Goal: Task Accomplishment & Management: Complete application form

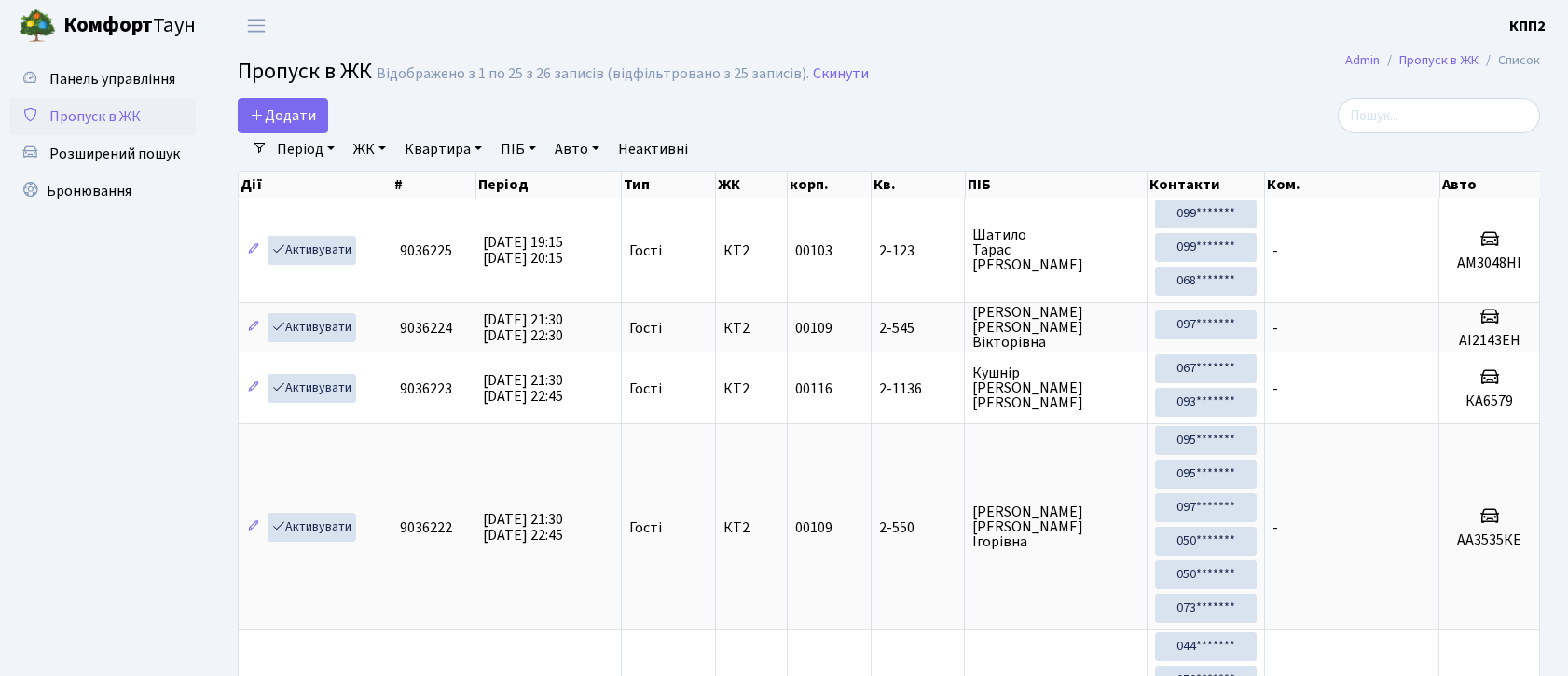
select select "25"
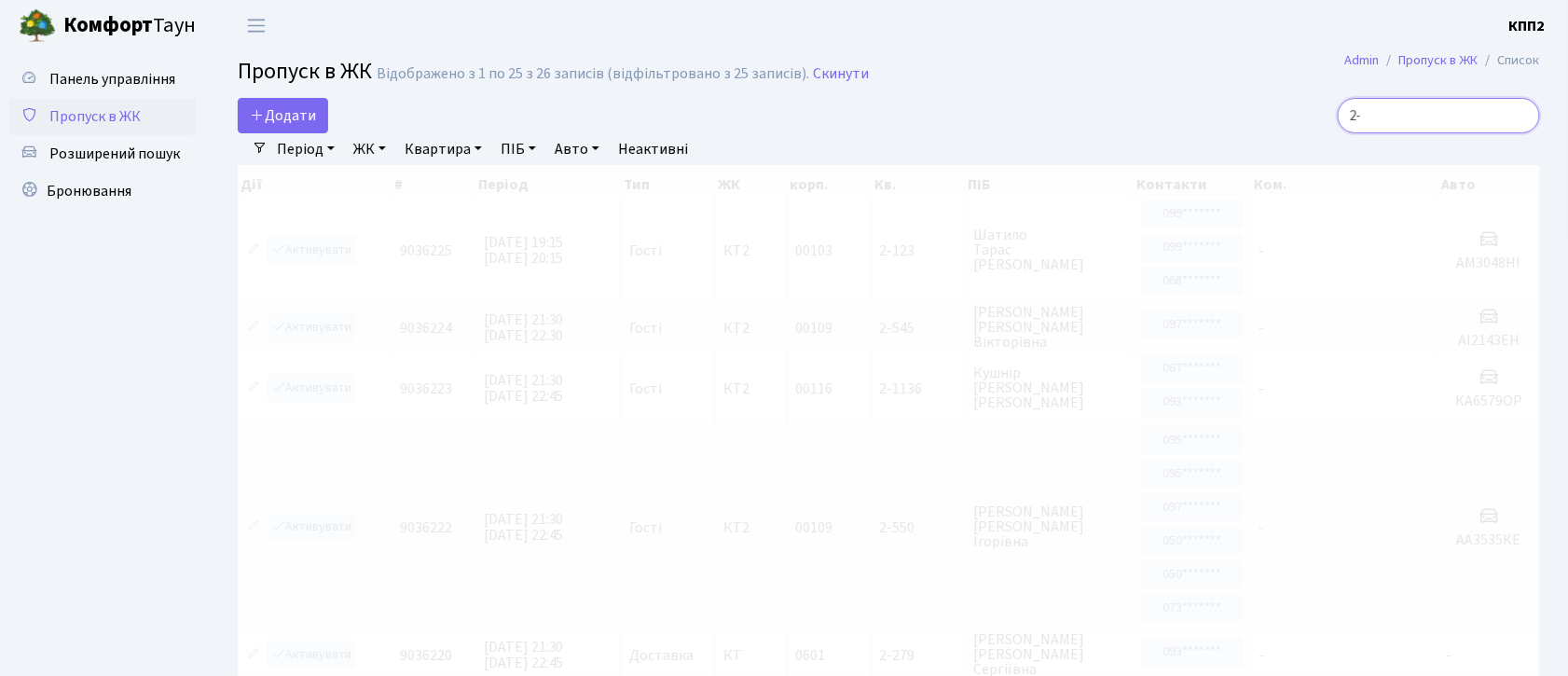
type input "2"
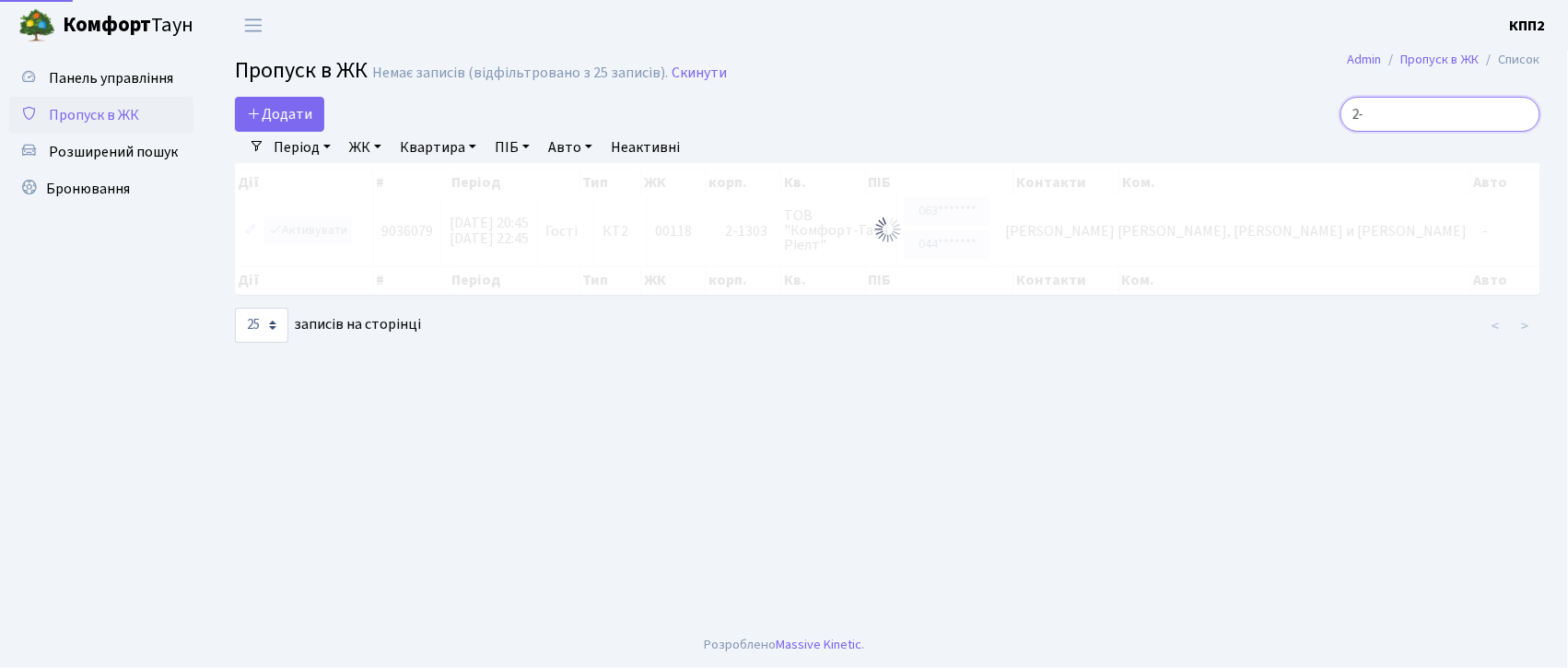
type input "2"
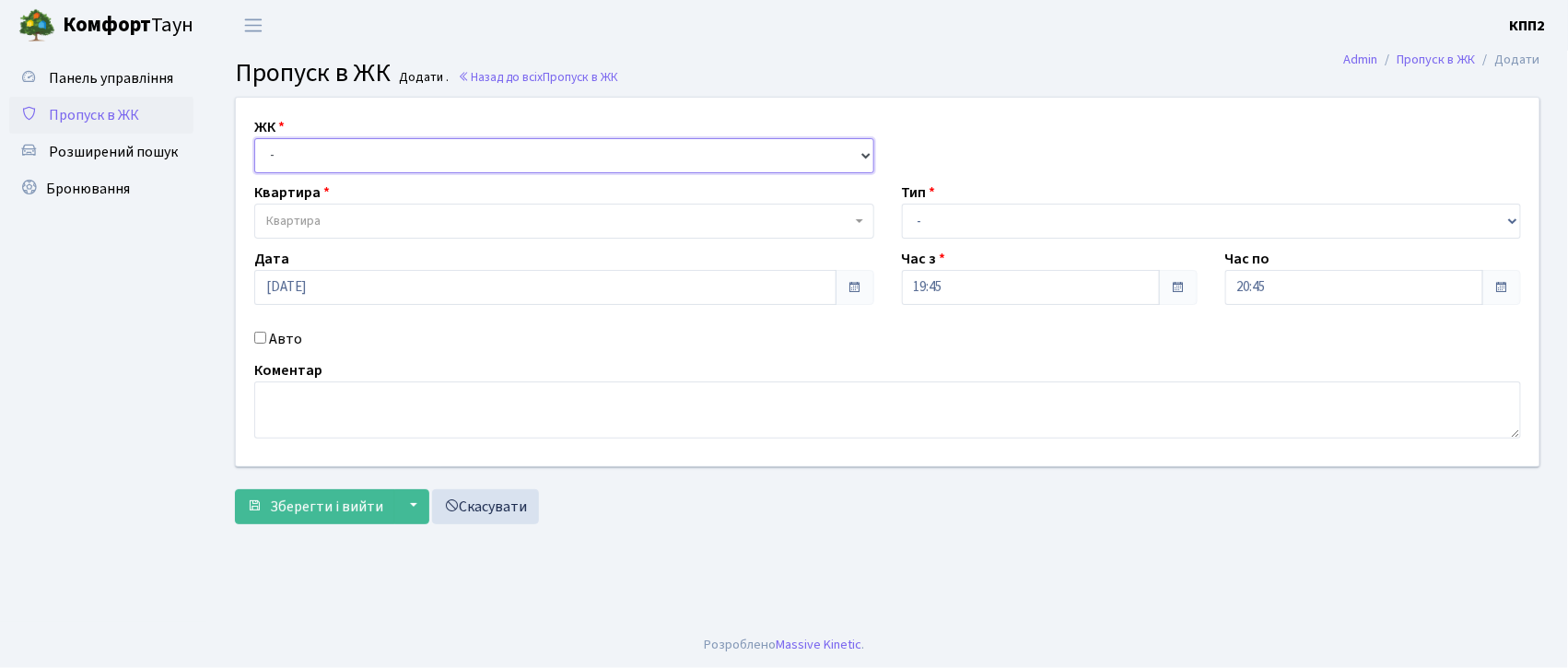
click at [385, 153] on select "- КТ, вул. Регенераторна, 4 КТ2, просп. Соборності, 17 КТ3, вул. Березнева, 16 …" at bounding box center [565, 155] width 620 height 35
select select "271"
click at [255, 138] on select "- КТ, вул. Регенераторна, 4 КТ2, просп. Соборності, 17 КТ3, вул. Березнева, 16 …" at bounding box center [565, 155] width 620 height 35
select select
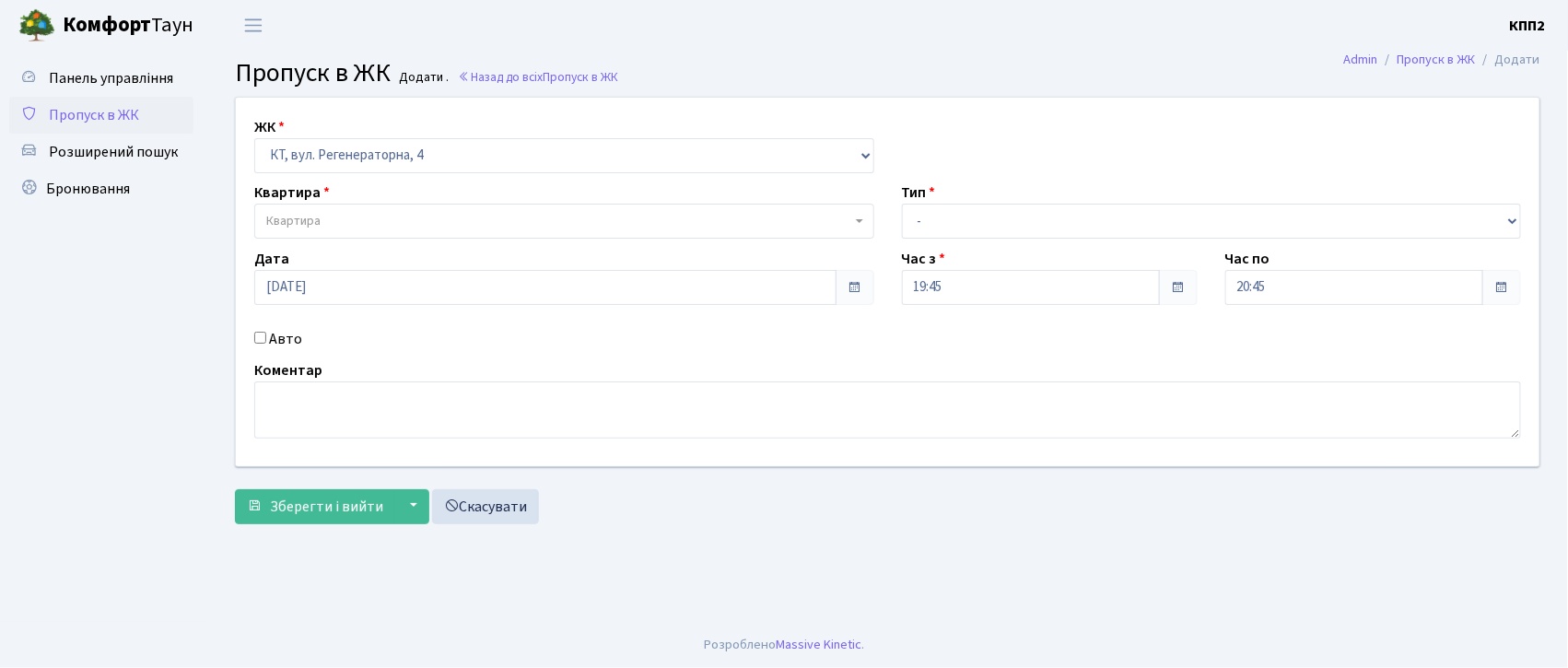
click at [286, 340] on label "Авто" at bounding box center [286, 339] width 33 height 22
click at [267, 340] on input "Авто" at bounding box center [260, 337] width 12 height 12
checkbox input "true"
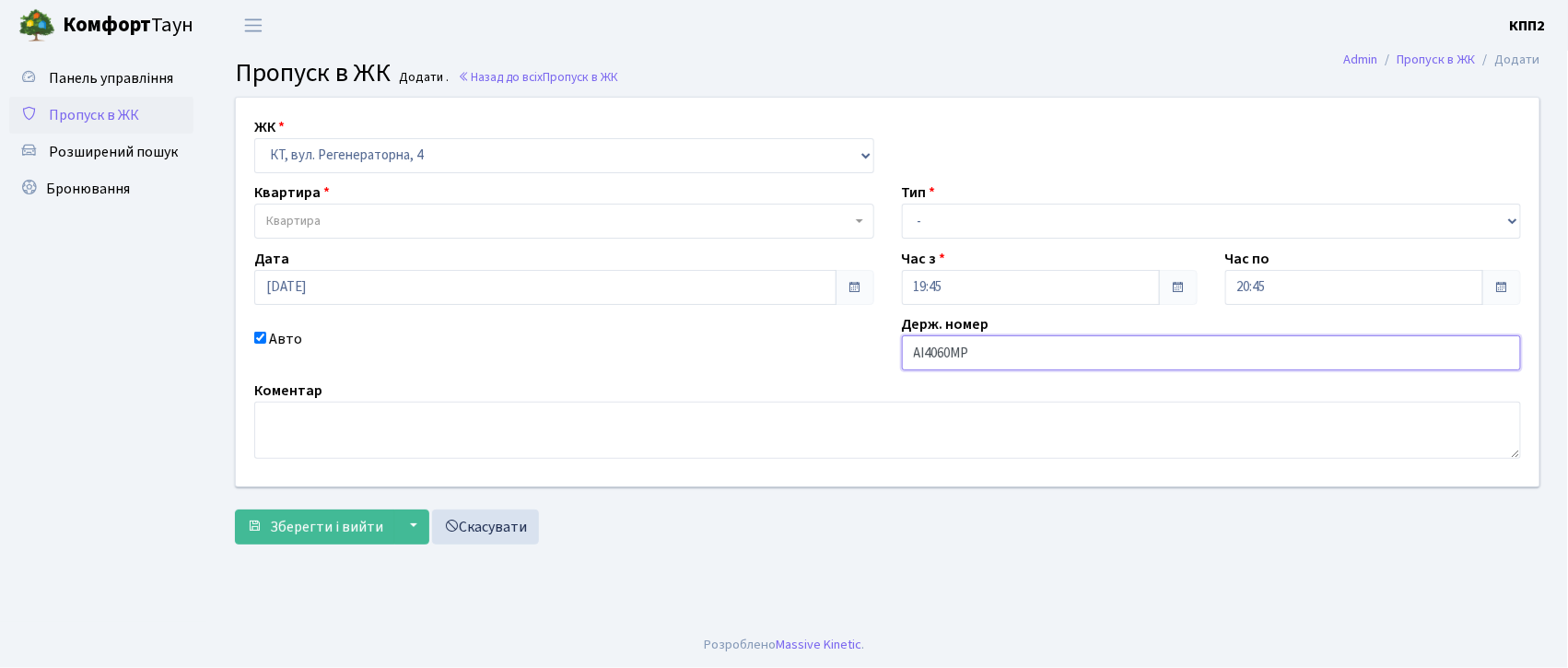
type input "АІ4060МР"
click at [355, 214] on span "Квартира" at bounding box center [559, 221] width 585 height 19
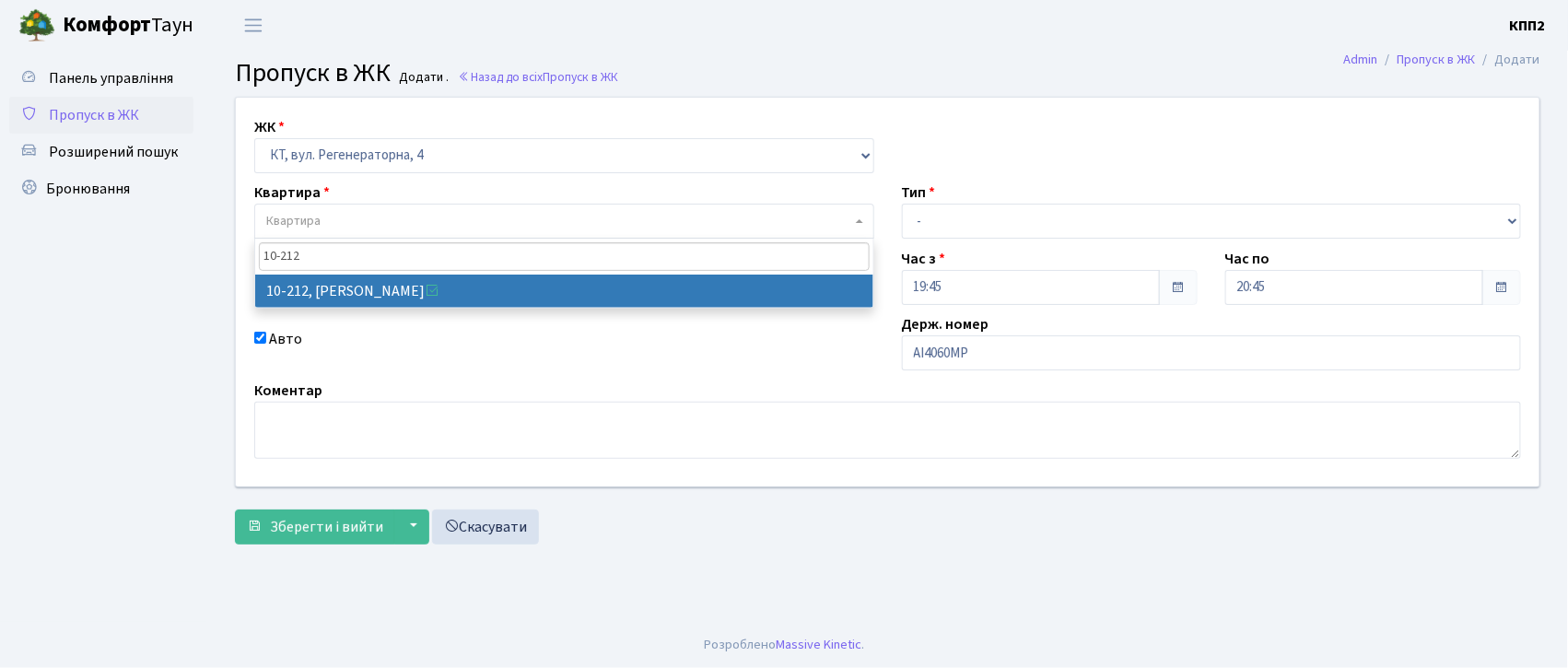
type input "10-212"
select select "6781"
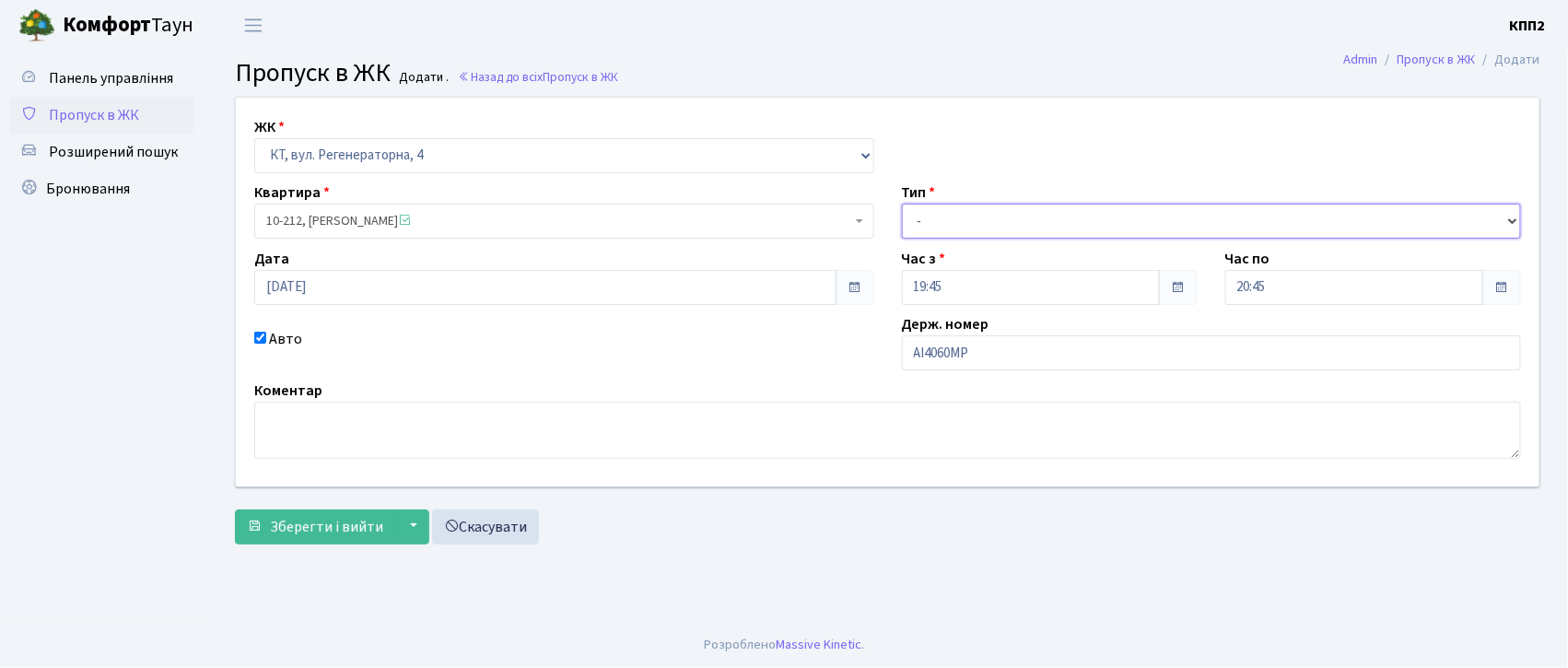
click at [1077, 218] on select "- Доставка Таксі Гості Сервіс" at bounding box center [1213, 221] width 620 height 35
select select "2"
click at [902, 204] on select "- Доставка Таксі Гості Сервіс" at bounding box center [1213, 221] width 620 height 35
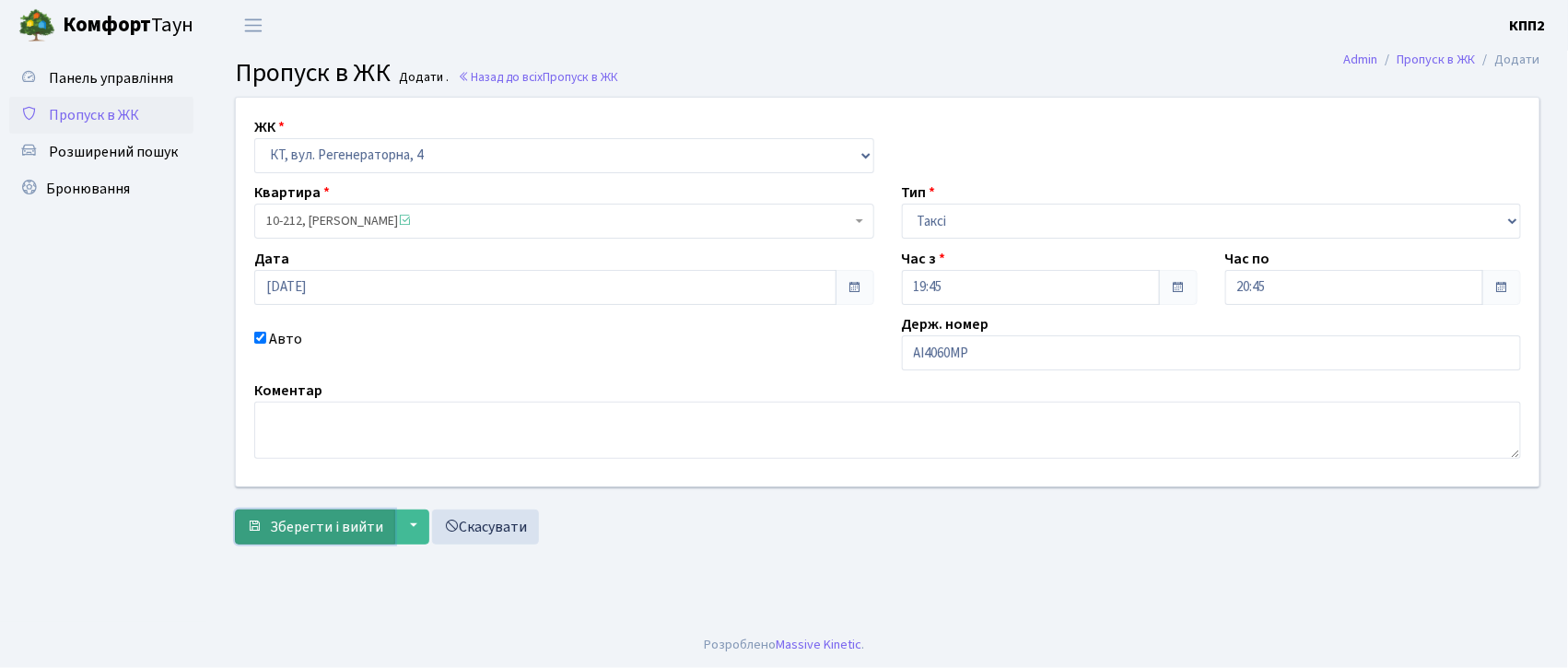
click at [289, 521] on span "Зберегти і вийти" at bounding box center [327, 527] width 113 height 20
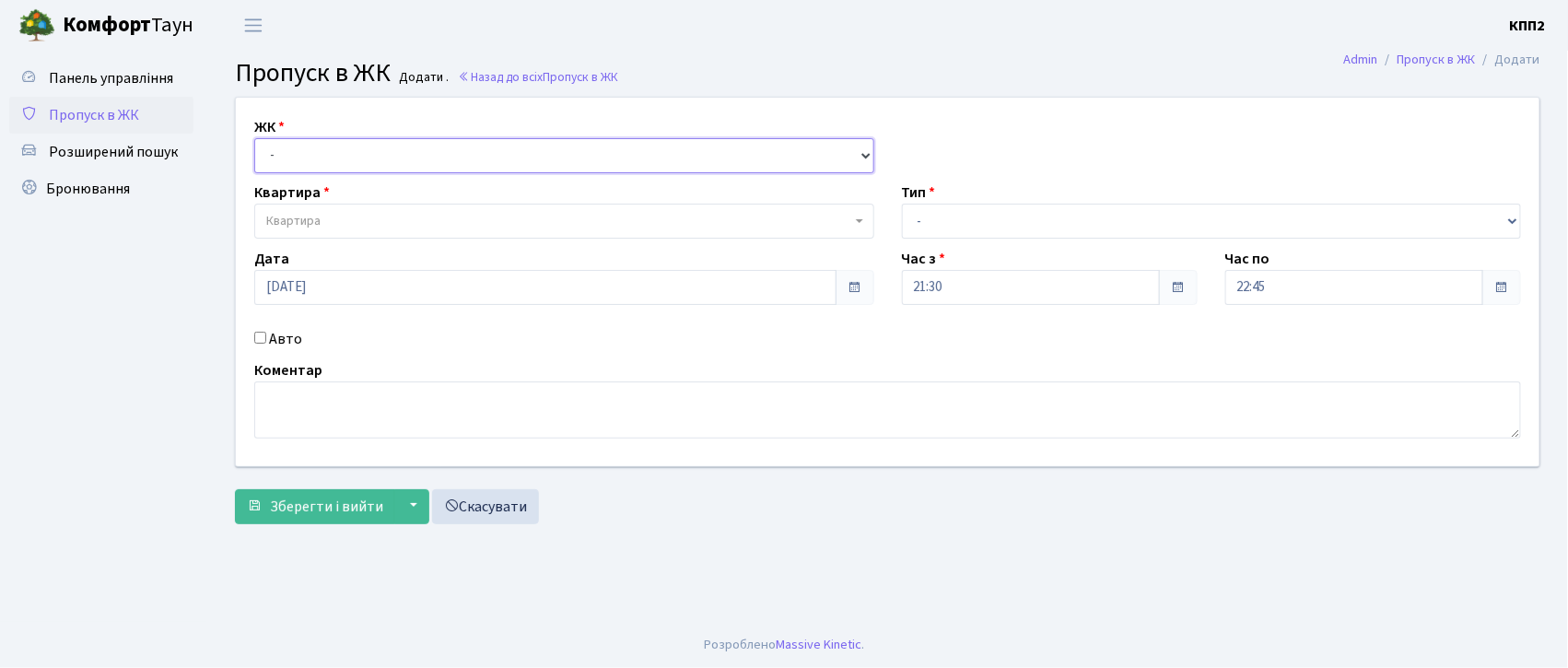
drag, startPoint x: 0, startPoint y: 0, endPoint x: 441, endPoint y: 153, distance: 466.8
click at [441, 152] on select "- КТ, вул. Регенераторна, 4 КТ2, просп. [STREET_ADDRESS] [STREET_ADDRESS] [PERS…" at bounding box center [565, 155] width 620 height 35
select select "271"
click at [255, 138] on select "- КТ, вул. Регенераторна, 4 КТ2, просп. [STREET_ADDRESS] [STREET_ADDRESS] [PERS…" at bounding box center [565, 155] width 620 height 35
select select
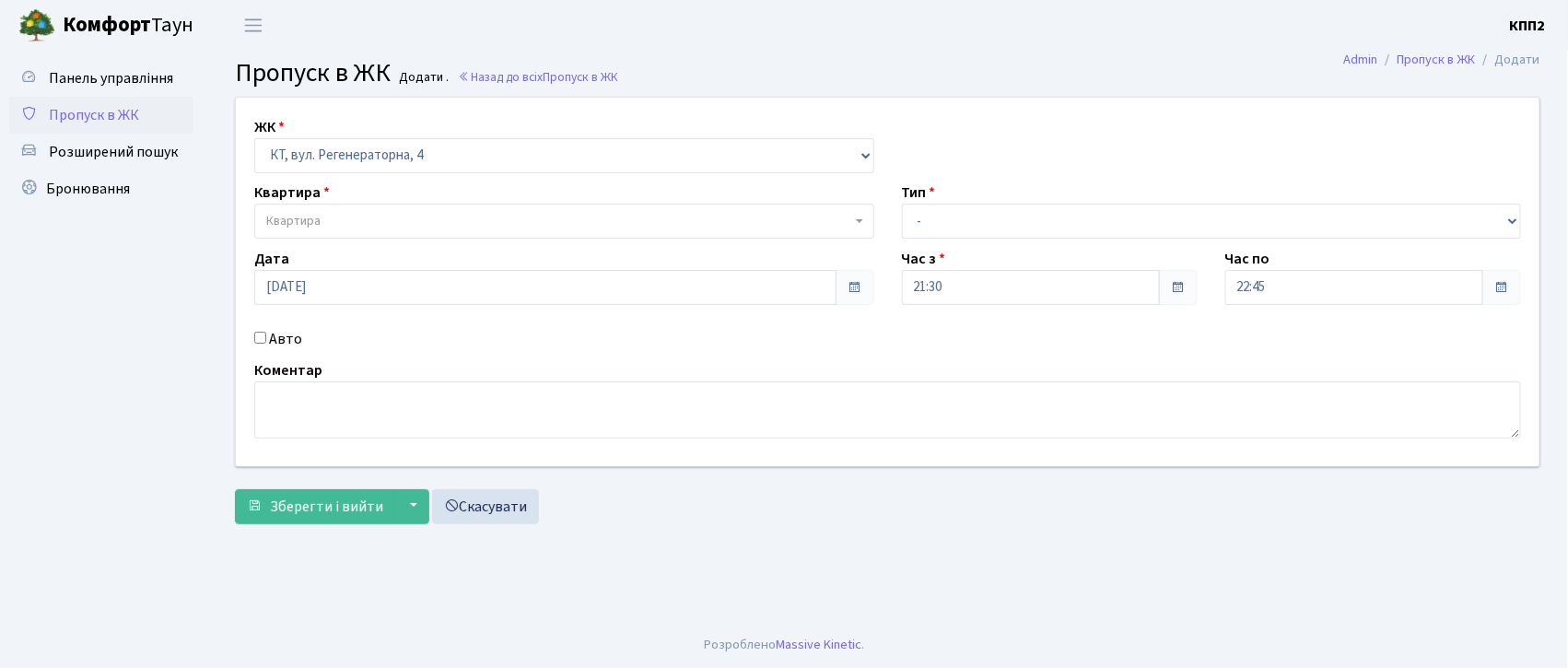
click at [297, 340] on label "Авто" at bounding box center [286, 339] width 33 height 22
click at [267, 340] on input "Авто" at bounding box center [260, 337] width 12 height 12
checkbox input "true"
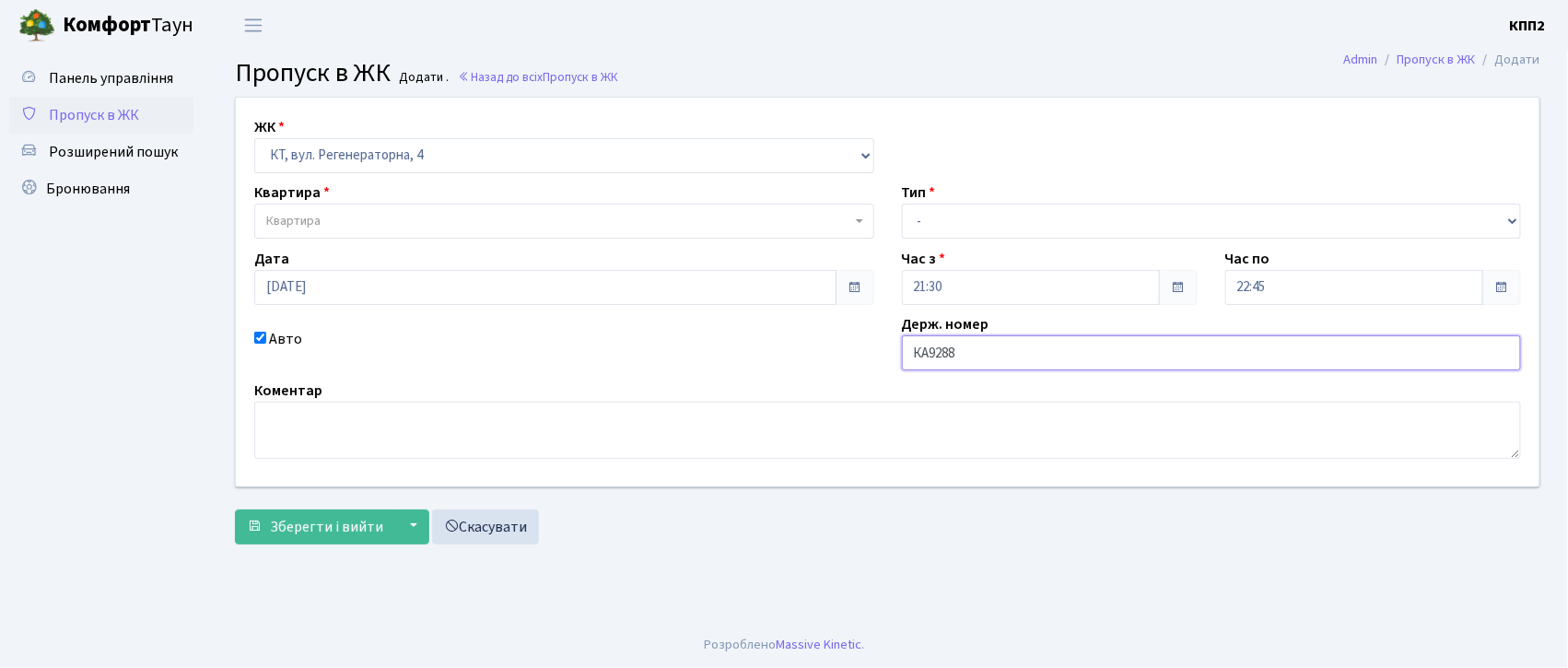
type input "КА9288НТ"
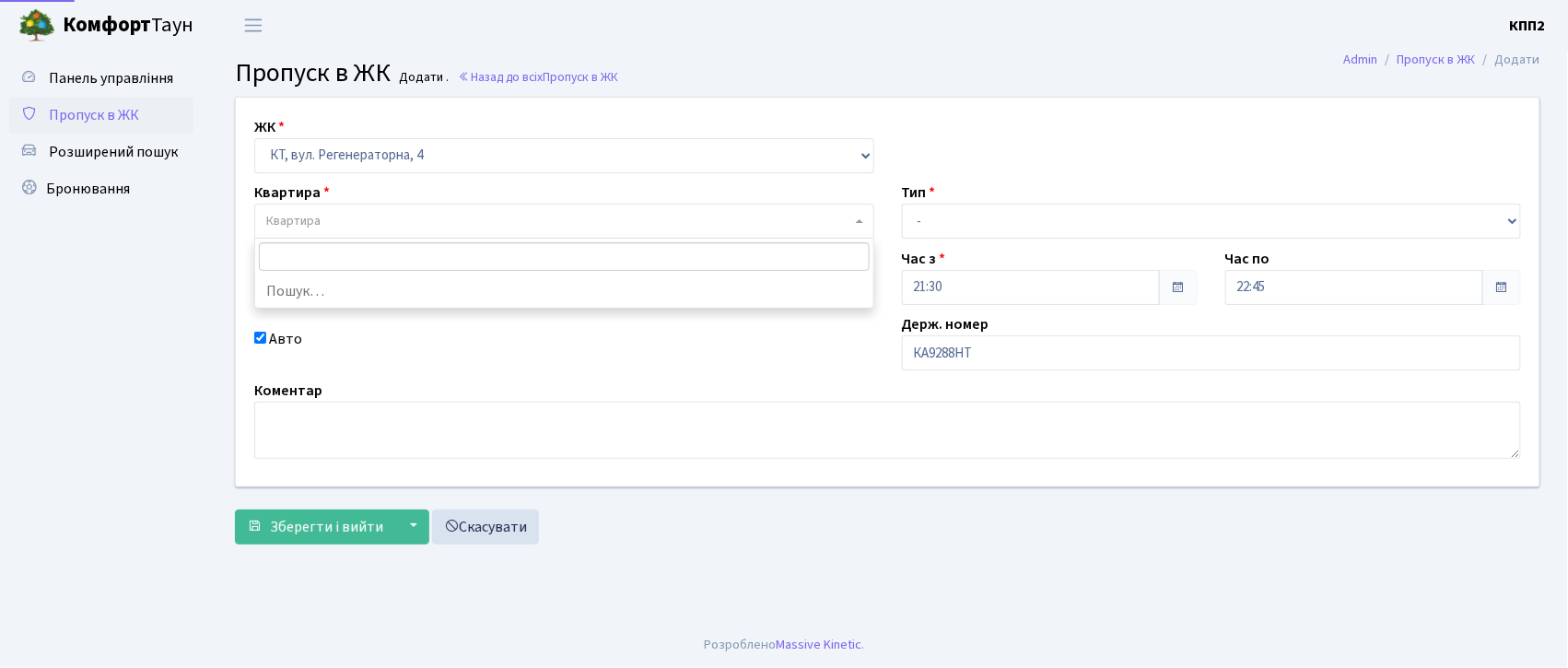
click at [380, 219] on span "Квартира" at bounding box center [559, 221] width 585 height 19
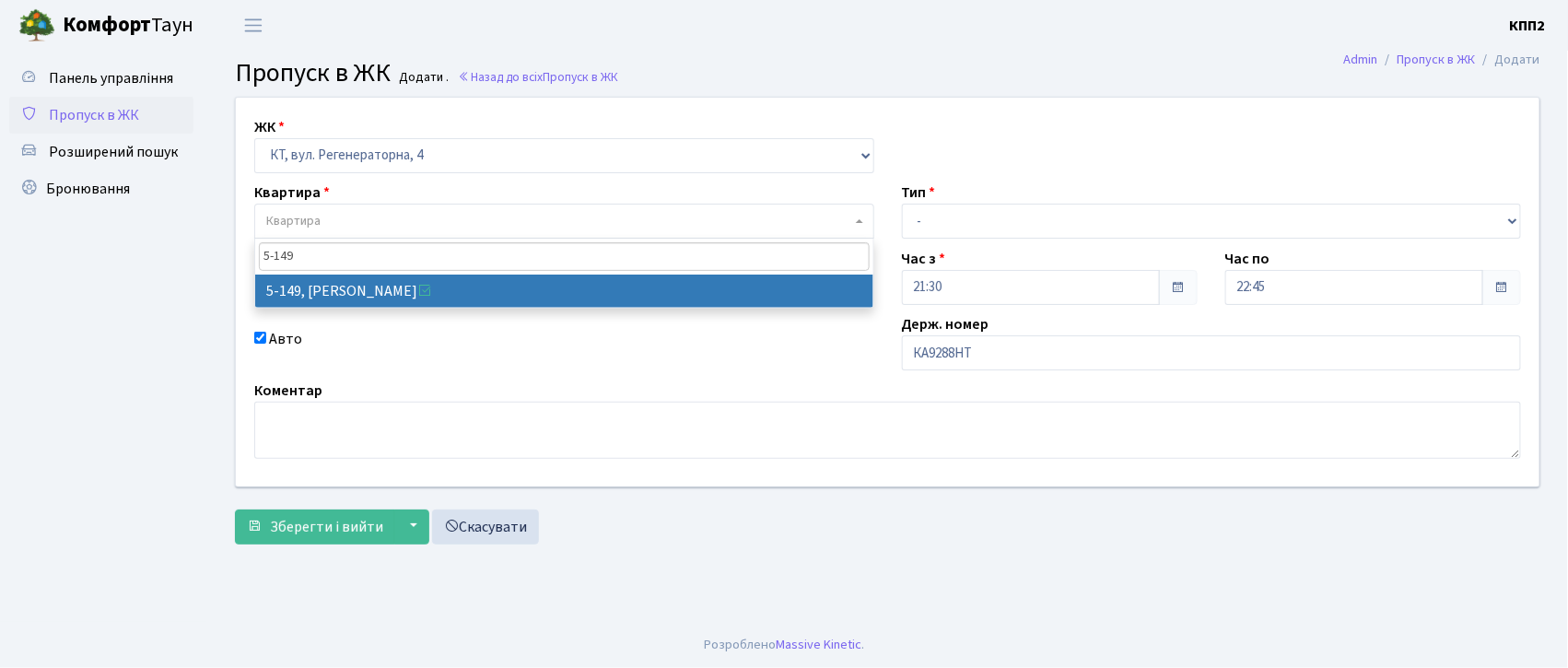
type input "5-149"
select select "2409"
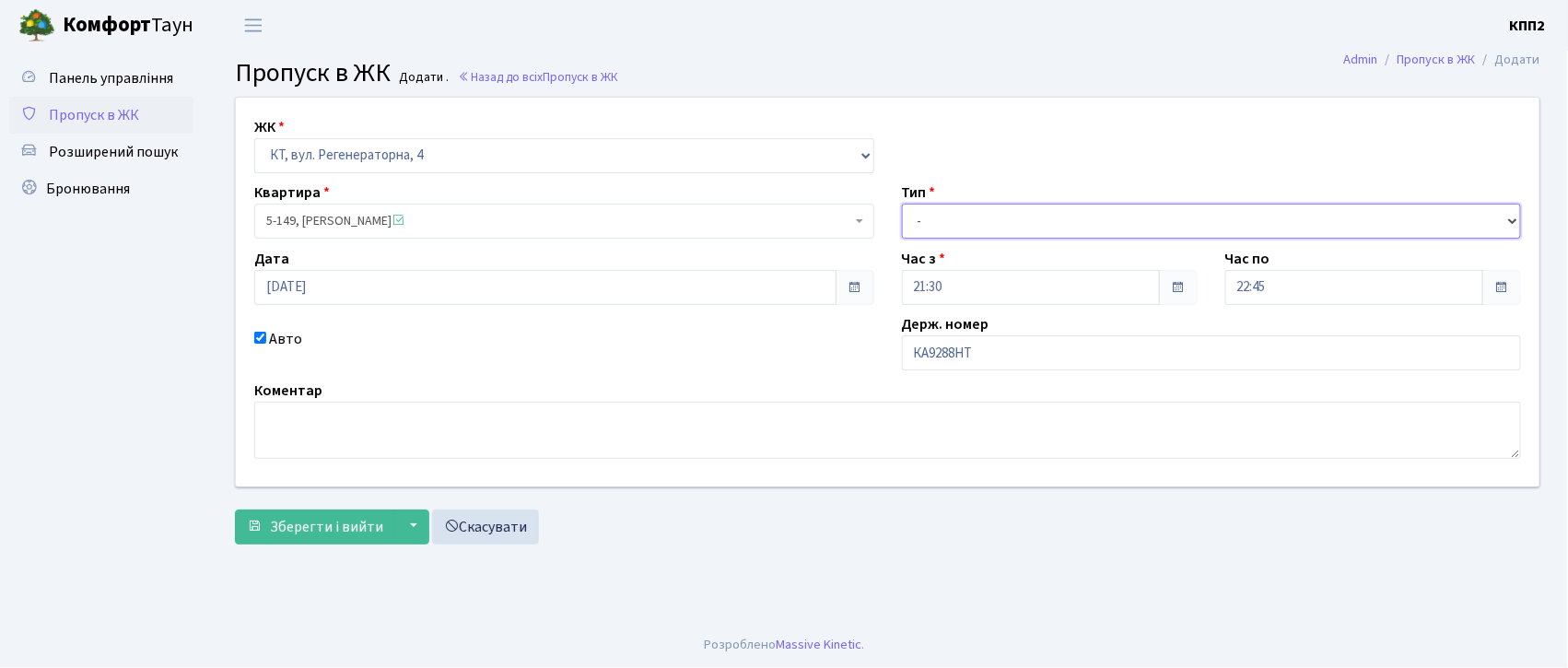
click at [1054, 225] on select "- Доставка Таксі Гості Сервіс" at bounding box center [1213, 221] width 620 height 35
select select "2"
click at [902, 204] on select "- Доставка Таксі Гості Сервіс" at bounding box center [1213, 221] width 620 height 35
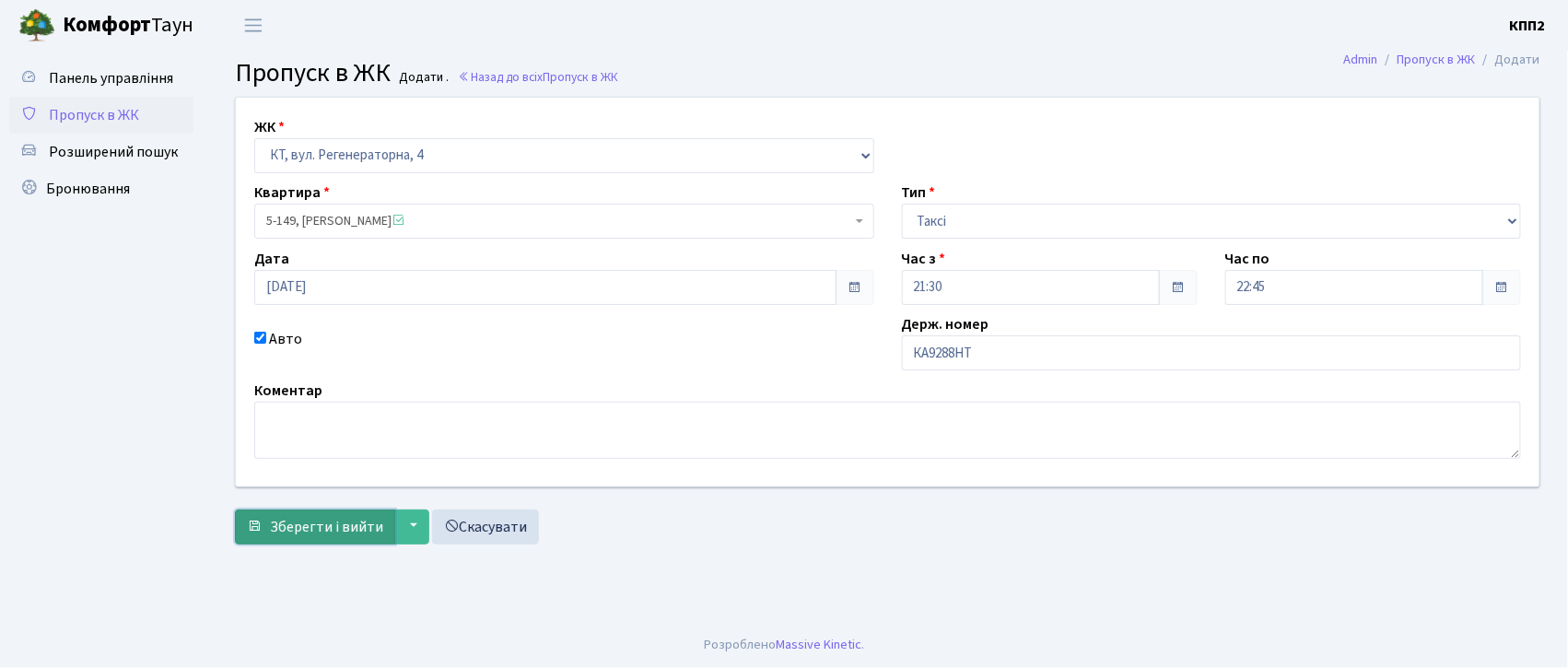
click at [343, 517] on span "Зберегти і вийти" at bounding box center [327, 527] width 113 height 20
